Goal: Find specific page/section: Find specific page/section

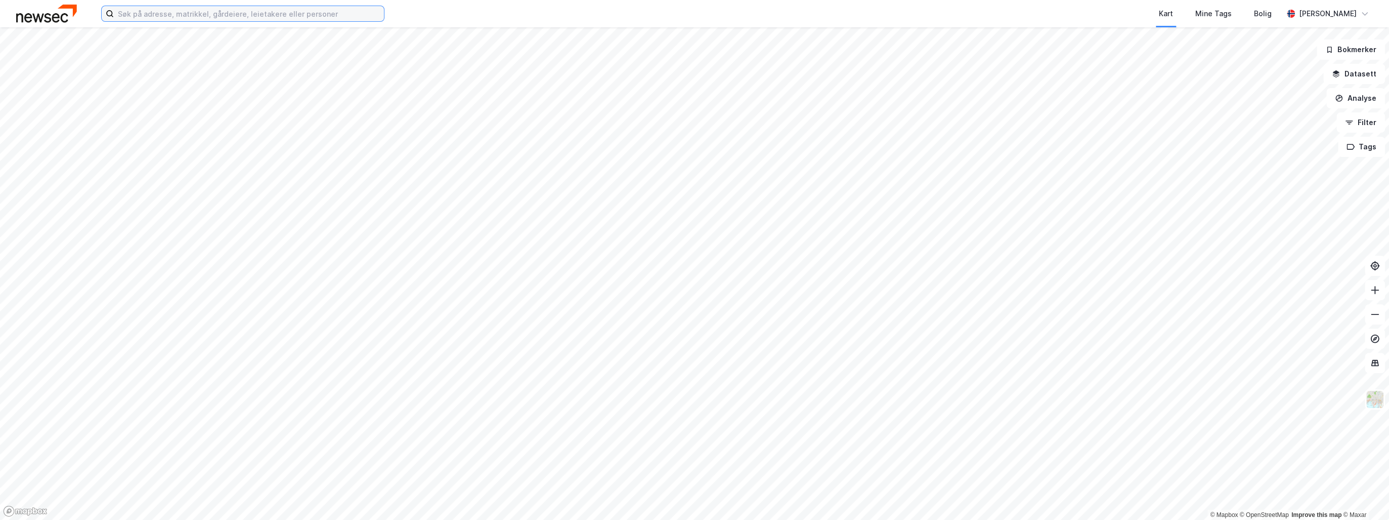
click at [163, 12] on input at bounding box center [249, 13] width 270 height 15
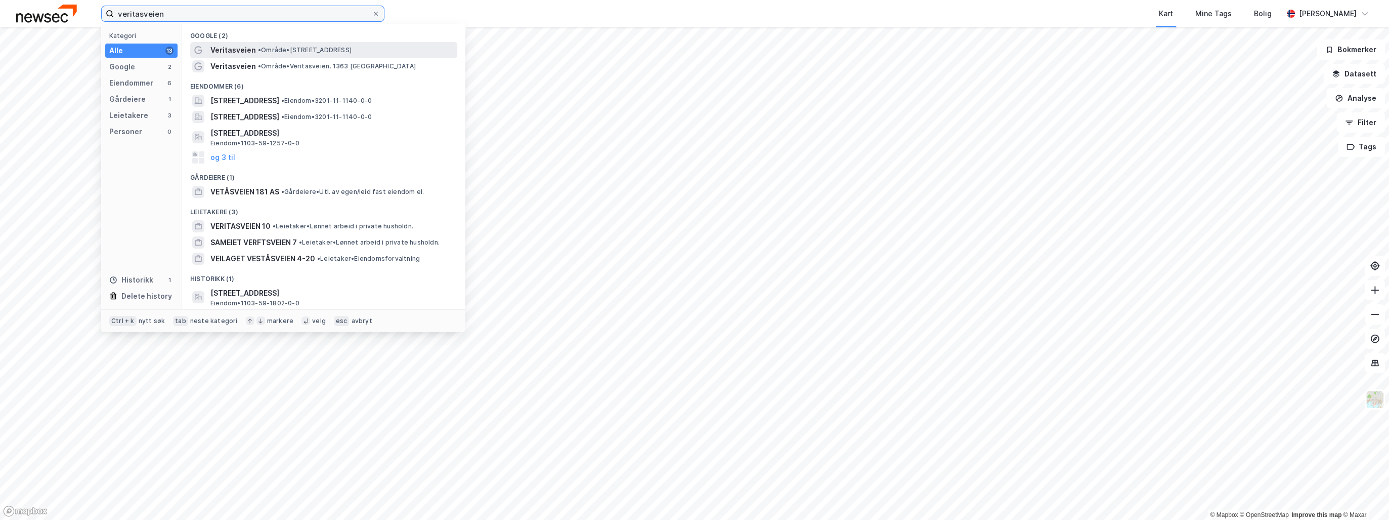
type input "veritasveien"
click at [301, 46] on span "• Område • [STREET_ADDRESS]" at bounding box center [305, 50] width 94 height 8
